Goal: Task Accomplishment & Management: Complete application form

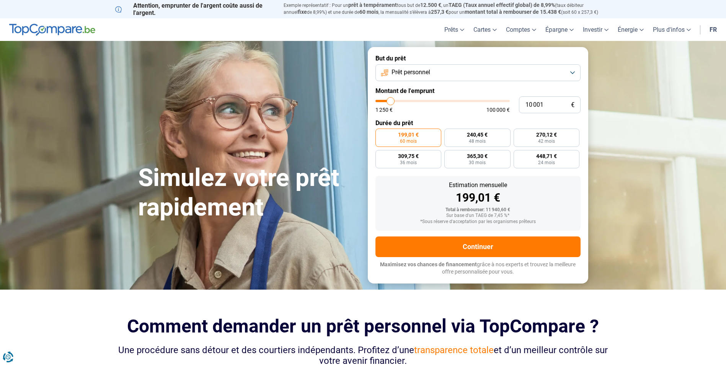
click at [574, 71] on button "Prêt personnel" at bounding box center [477, 72] width 205 height 17
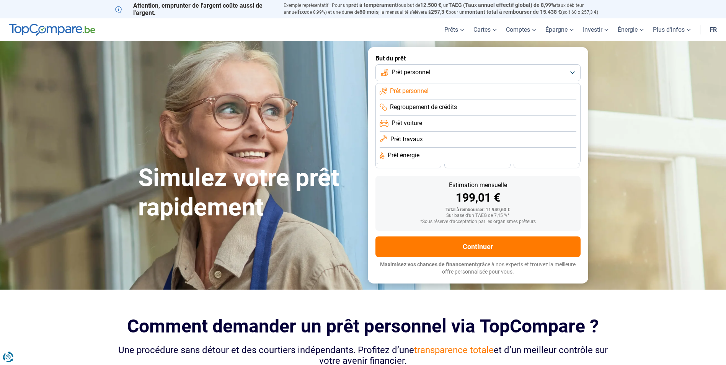
click at [407, 140] on span "Prêt travaux" at bounding box center [406, 139] width 33 height 8
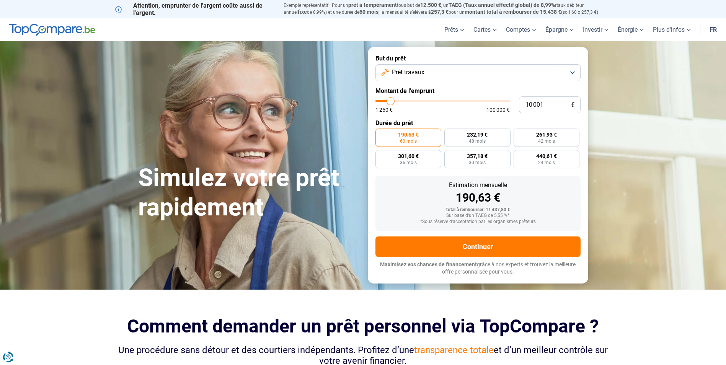
type input "10 250"
type input "10250"
type input "11 000"
type input "11000"
type input "11 250"
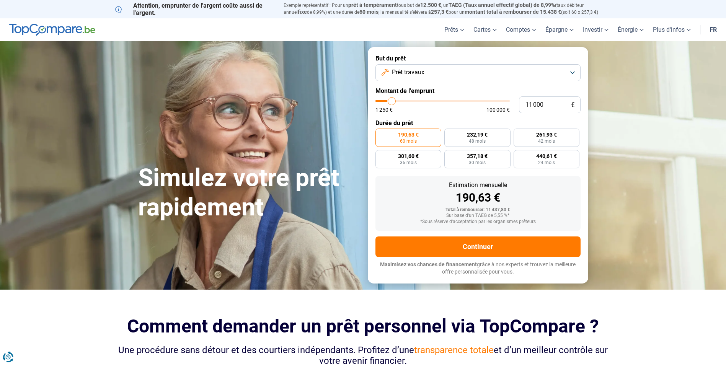
type input "11250"
type input "11 750"
type input "11750"
type input "12 500"
type input "12500"
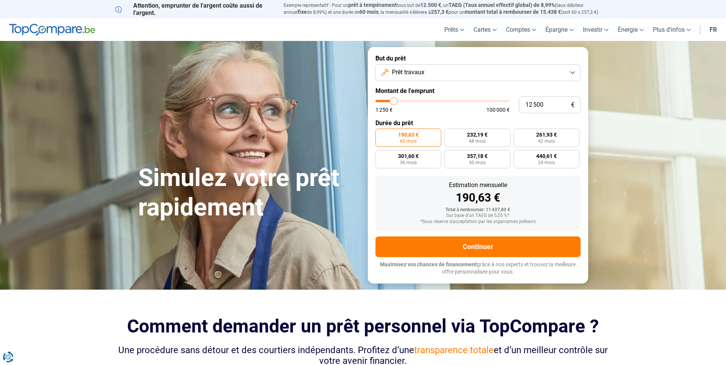
type input "12 750"
type input "12750"
type input "13 000"
type input "13000"
type input "13 250"
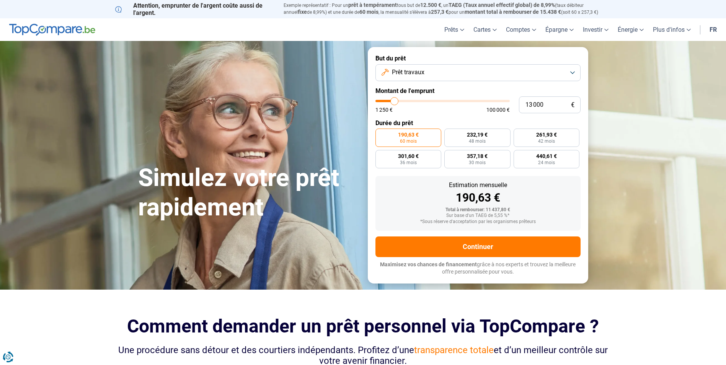
type input "13250"
type input "13 500"
type input "13500"
type input "14 000"
type input "14000"
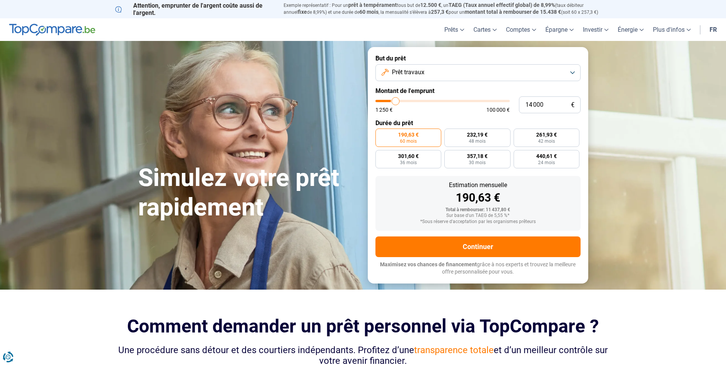
type input "14 250"
type input "14250"
type input "14 500"
type input "14500"
type input "14 750"
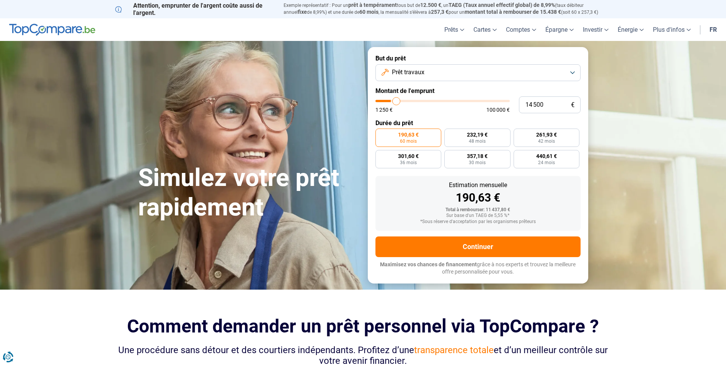
type input "14750"
type input "15 000"
type input "15000"
type input "15 750"
type input "15750"
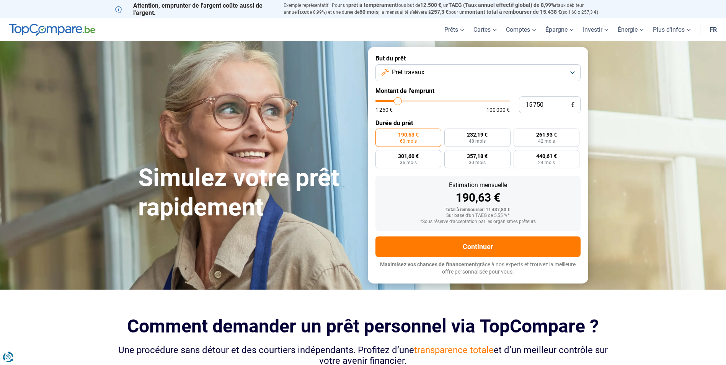
type input "16 000"
type input "16000"
type input "16 250"
type input "16250"
type input "16 500"
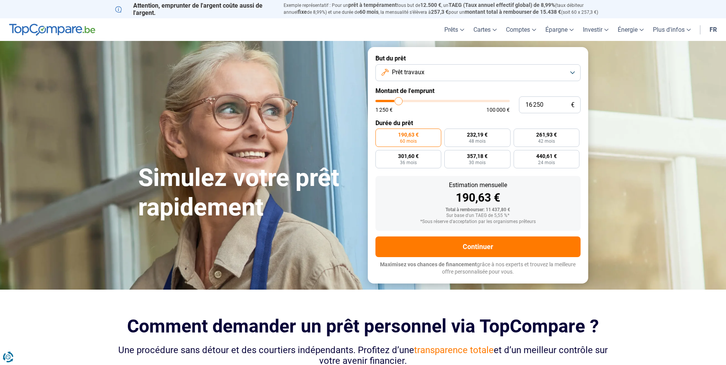
type input "16500"
type input "17 000"
type input "17000"
type input "17 750"
type input "17750"
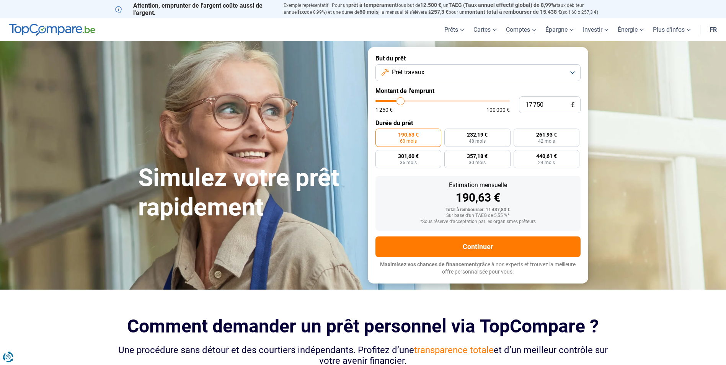
type input "18 000"
type input "18000"
type input "19 250"
type input "19250"
type input "20 500"
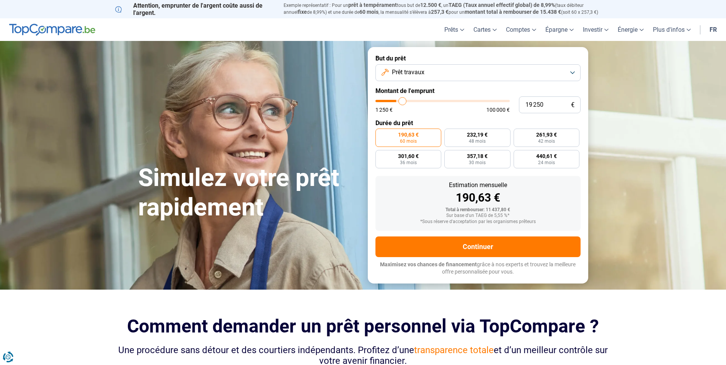
type input "20500"
type input "22 000"
type input "22000"
type input "23 500"
type input "23500"
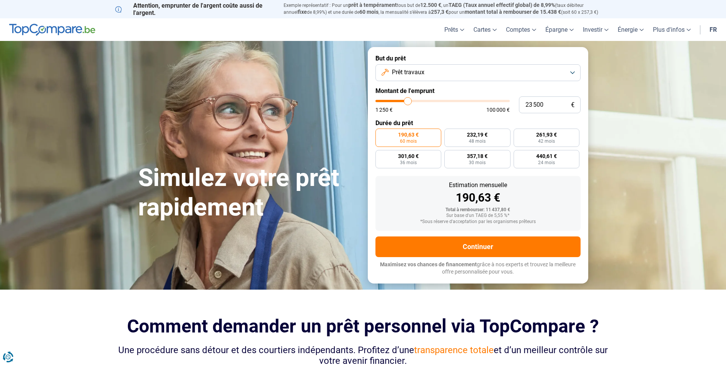
type input "23 750"
type input "23750"
type input "24 250"
type input "24250"
type input "24 500"
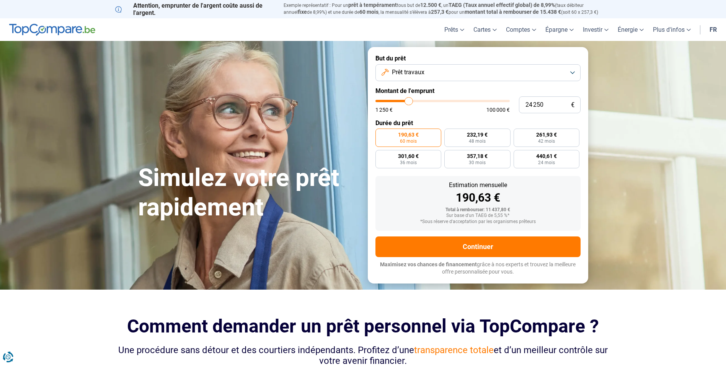
type input "24500"
type input "25 000"
type input "25000"
type input "25 250"
type input "25250"
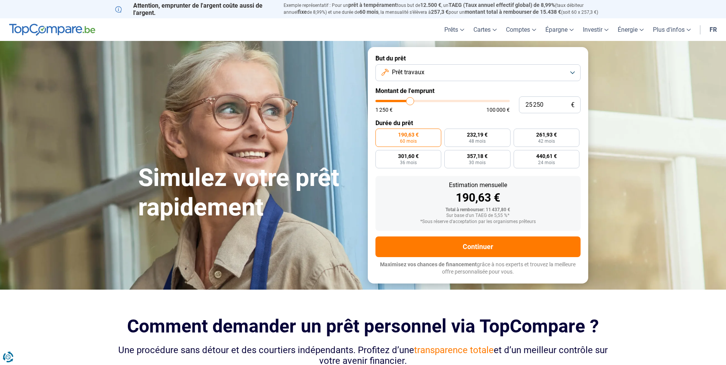
type input "25 750"
type input "25750"
type input "26 000"
type input "26000"
type input "26 250"
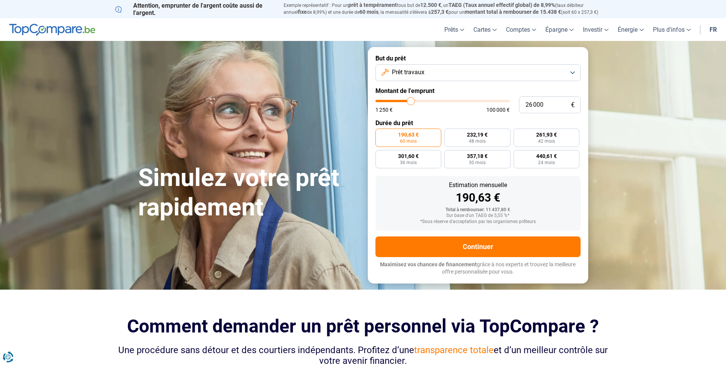
type input "26250"
type input "26 500"
type input "26500"
type input "26 750"
type input "26750"
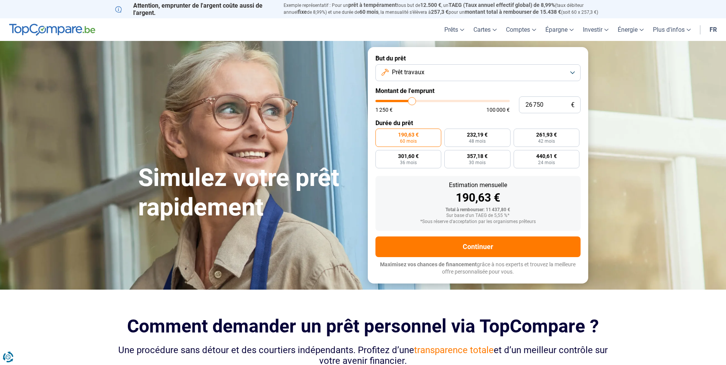
type input "27 250"
type input "27250"
type input "27 500"
type input "27500"
type input "27 750"
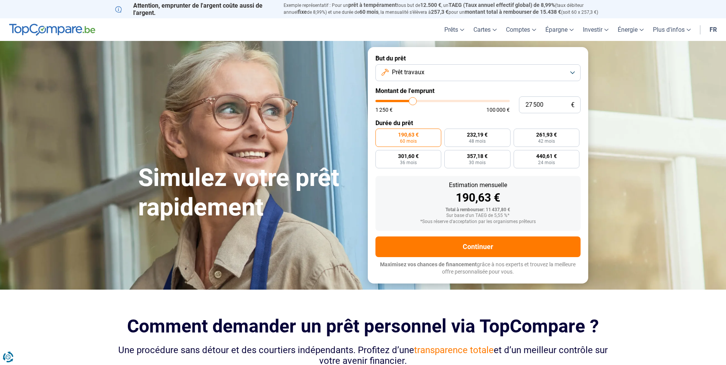
type input "27750"
type input "28 000"
type input "28000"
type input "28 250"
type input "28250"
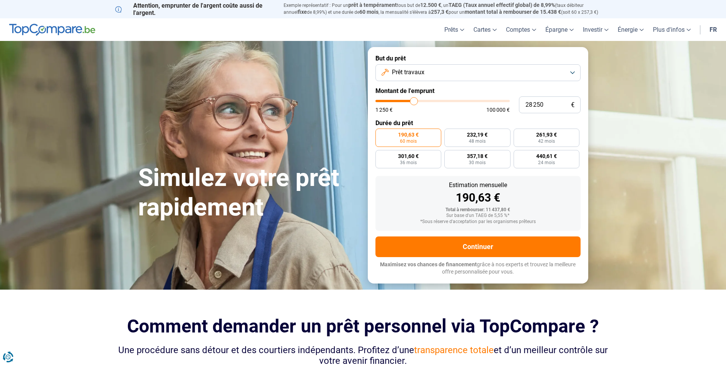
type input "28 750"
type input "28750"
type input "29 000"
type input "29000"
type input "29 250"
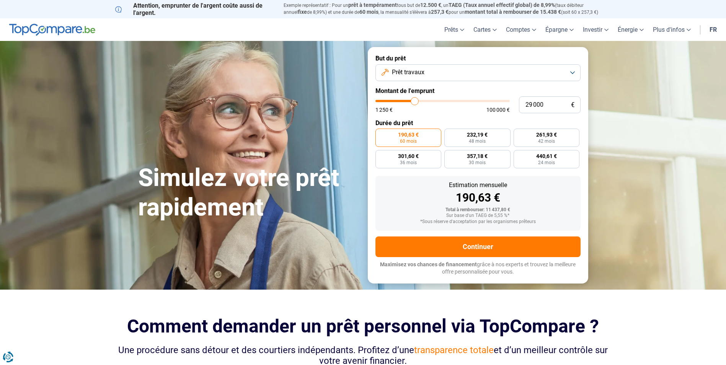
type input "29250"
type input "29 500"
type input "29500"
type input "29 750"
type input "29750"
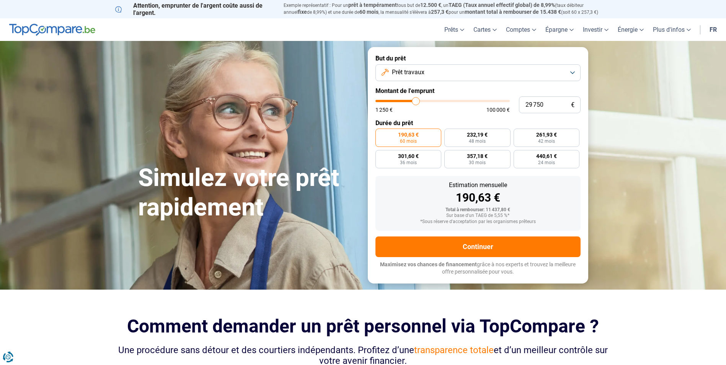
type input "30 250"
drag, startPoint x: 391, startPoint y: 101, endPoint x: 416, endPoint y: 105, distance: 25.9
type input "30250"
click at [416, 102] on input "range" at bounding box center [442, 101] width 134 height 2
radio input "false"
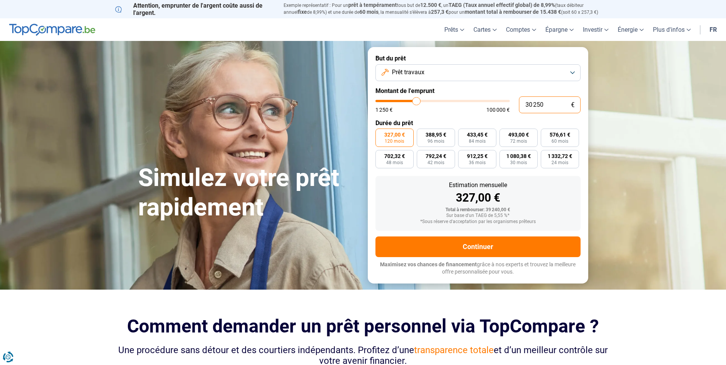
click at [547, 104] on input "30 250" at bounding box center [550, 104] width 62 height 17
type input "3 025"
type input "3000"
type input "302"
type input "1250"
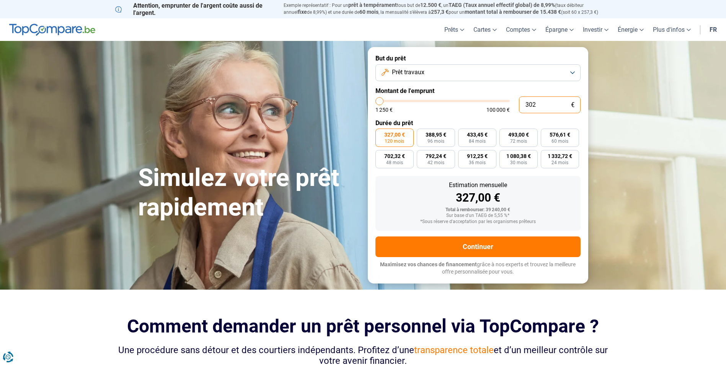
type input "30"
type input "1250"
type input "300"
type input "1250"
type input "3 000"
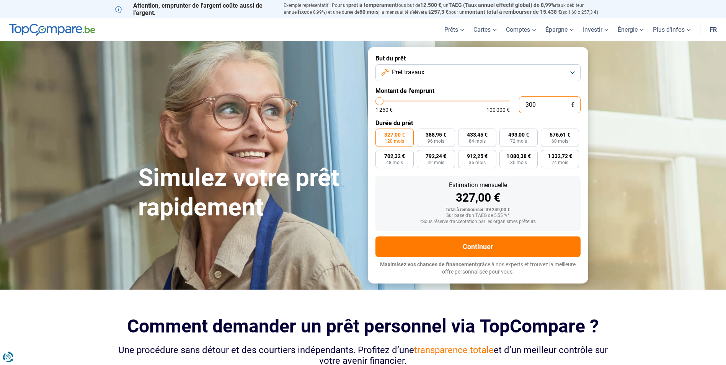
type input "3000"
type input "30 000"
type input "30000"
type input "30 000"
click at [389, 139] on span "120 mois" at bounding box center [394, 141] width 20 height 5
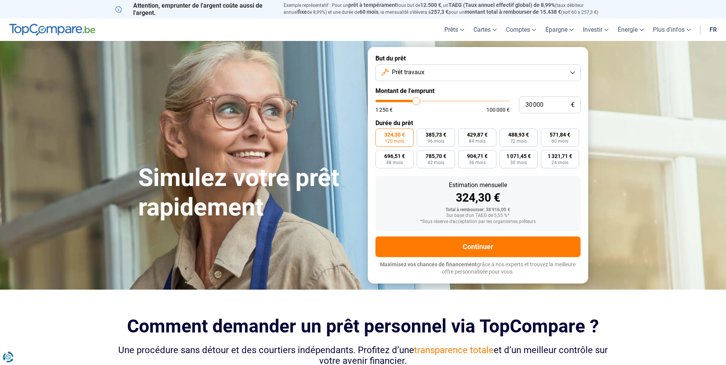
click at [380, 133] on input "324,30 € 120 mois" at bounding box center [377, 131] width 5 height 5
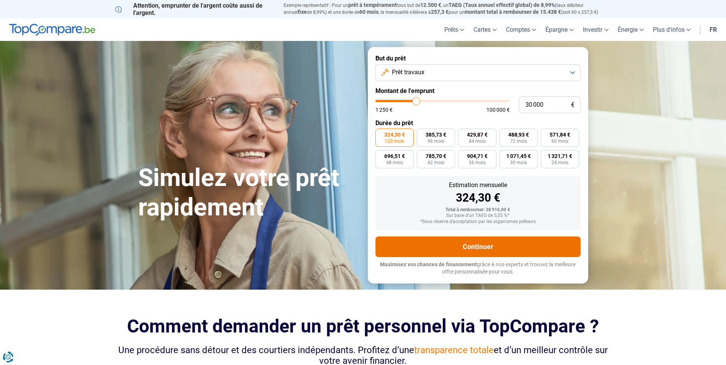
click at [491, 248] on button "Continuer" at bounding box center [477, 246] width 205 height 21
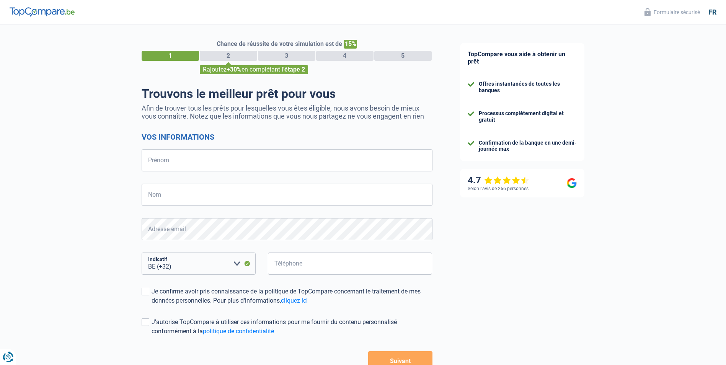
select select "32"
